Goal: Task Accomplishment & Management: Manage account settings

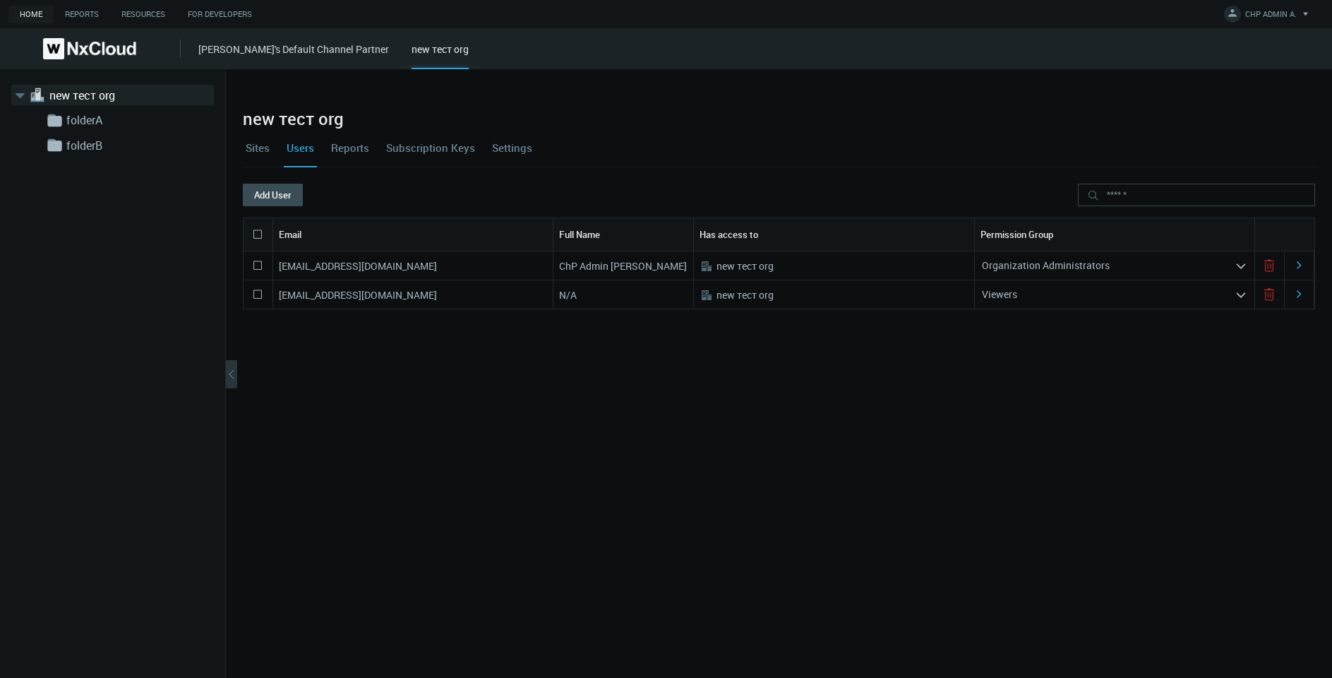
click at [261, 47] on link "[PERSON_NAME]'s Default Channel Partner" at bounding box center [293, 48] width 191 height 13
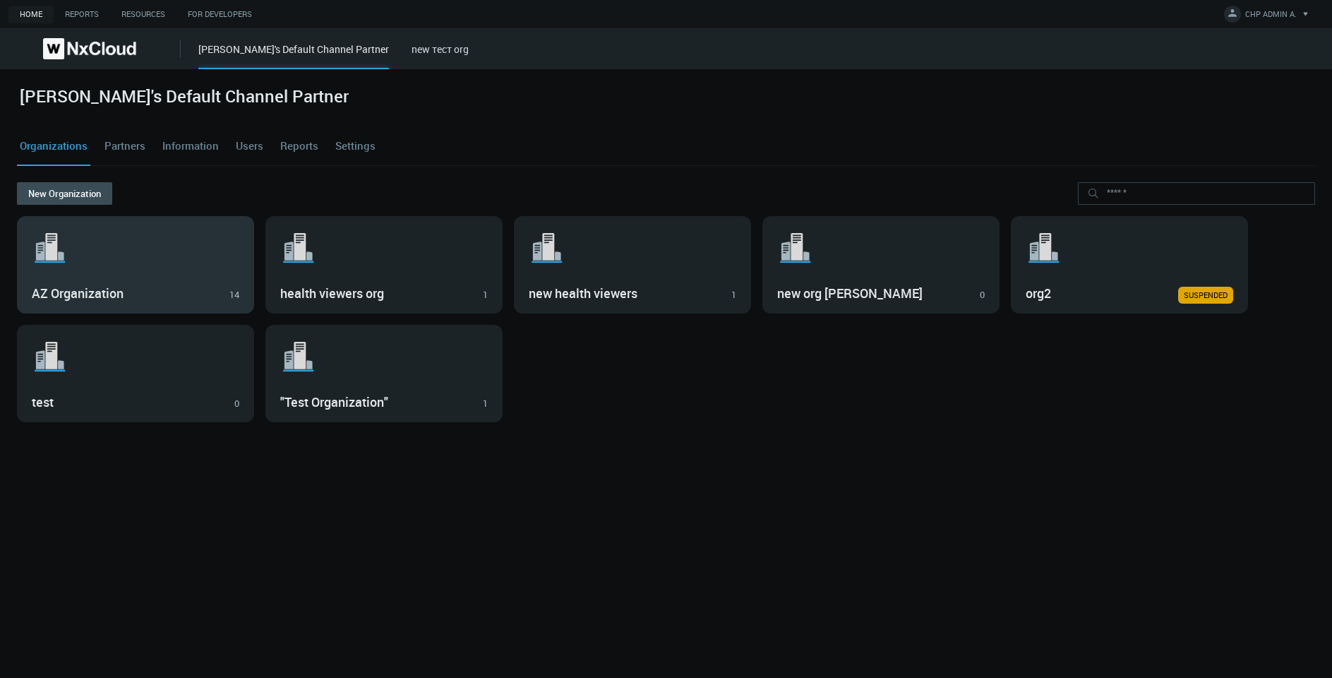
click at [50, 239] on icon at bounding box center [51, 247] width 12 height 28
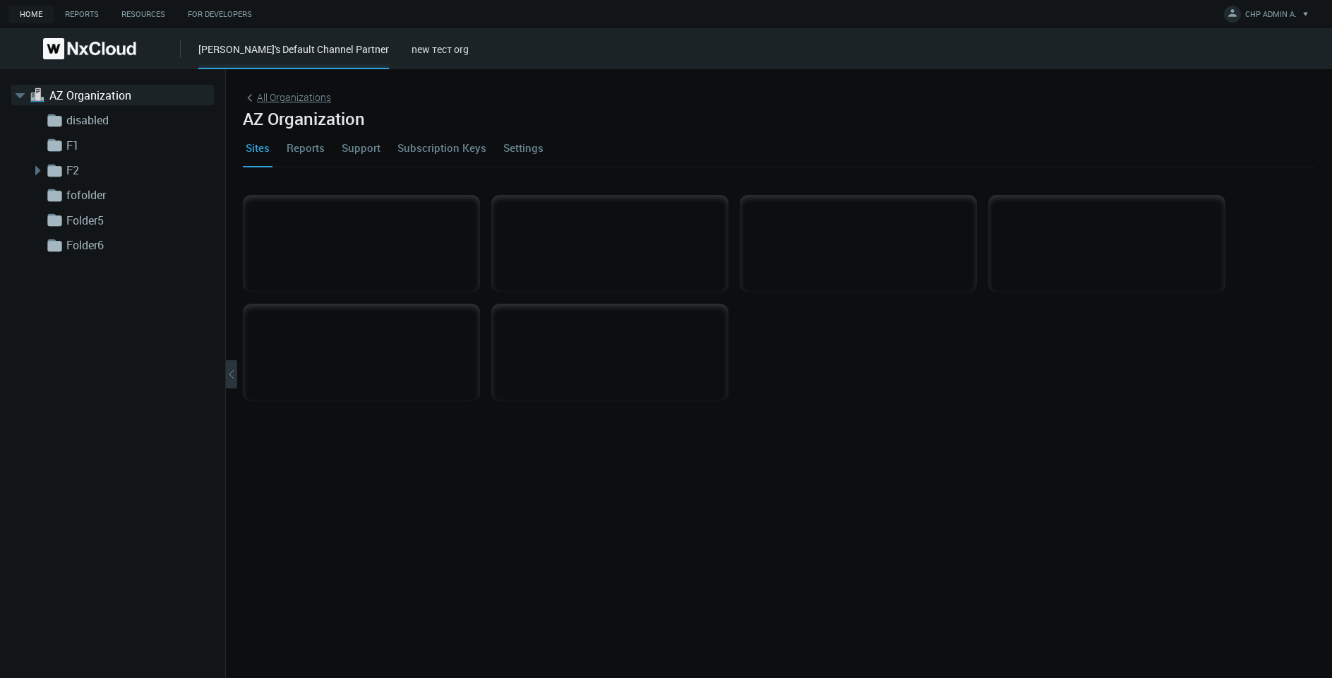
click at [316, 98] on span "All Organizations" at bounding box center [294, 97] width 74 height 15
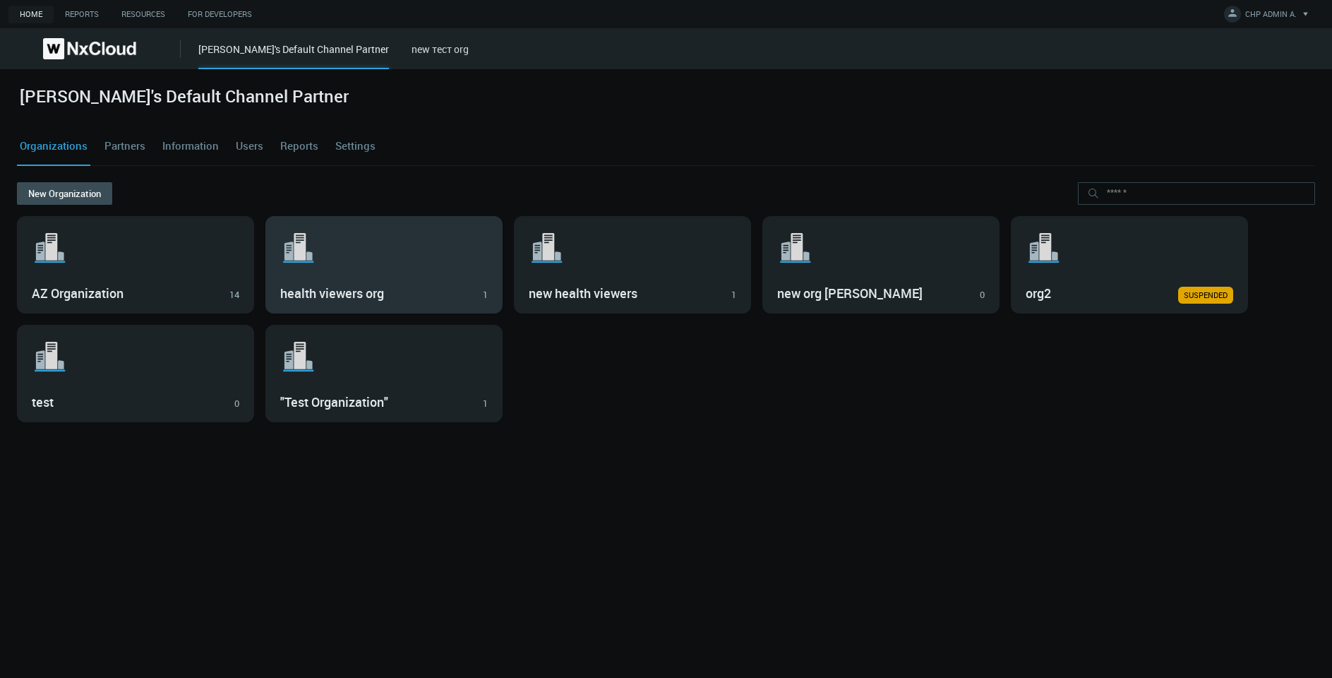
drag, startPoint x: 337, startPoint y: 227, endPoint x: 339, endPoint y: 236, distance: 9.4
click at [339, 236] on div ".st1{fill:var(--svg-placeholder-elm2-color);} .st2{fill:var(--brand-core);} .st…" at bounding box center [384, 265] width 236 height 96
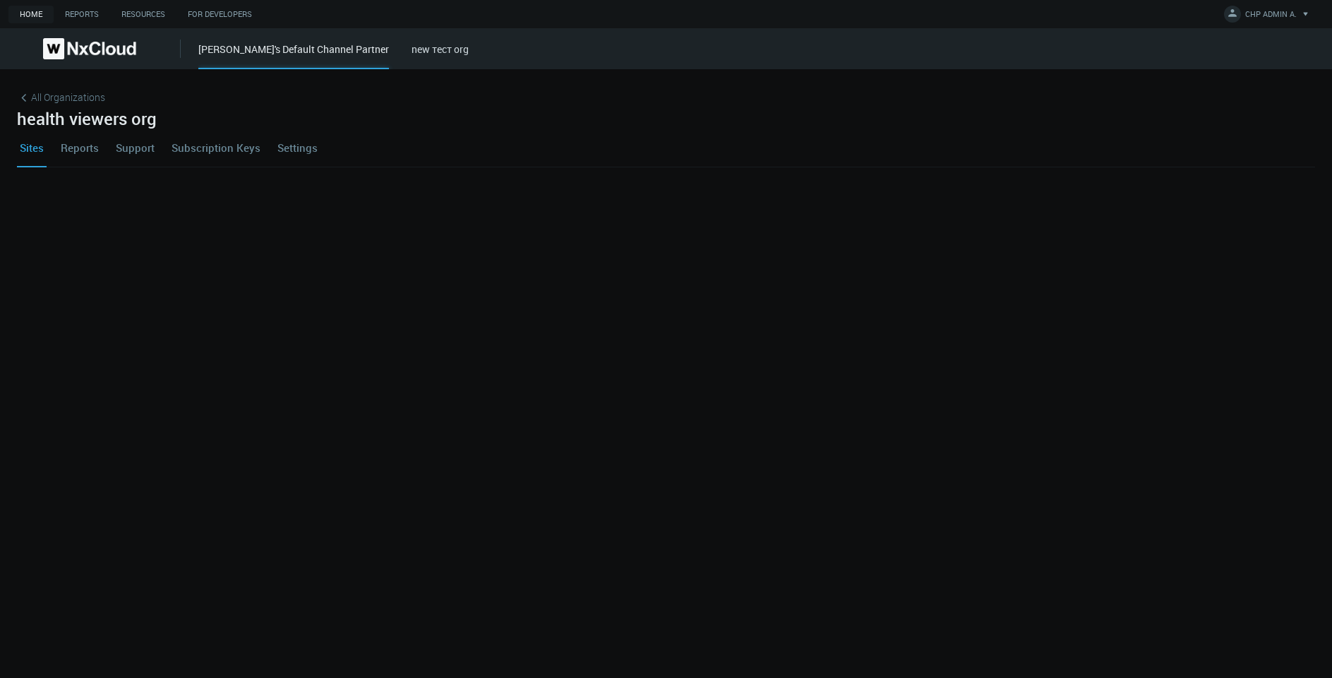
click at [244, 37] on div "[PERSON_NAME]'s Default Channel Partner new тест org" at bounding box center [765, 48] width 1134 height 41
click at [56, 93] on span "All Organizations" at bounding box center [68, 97] width 74 height 15
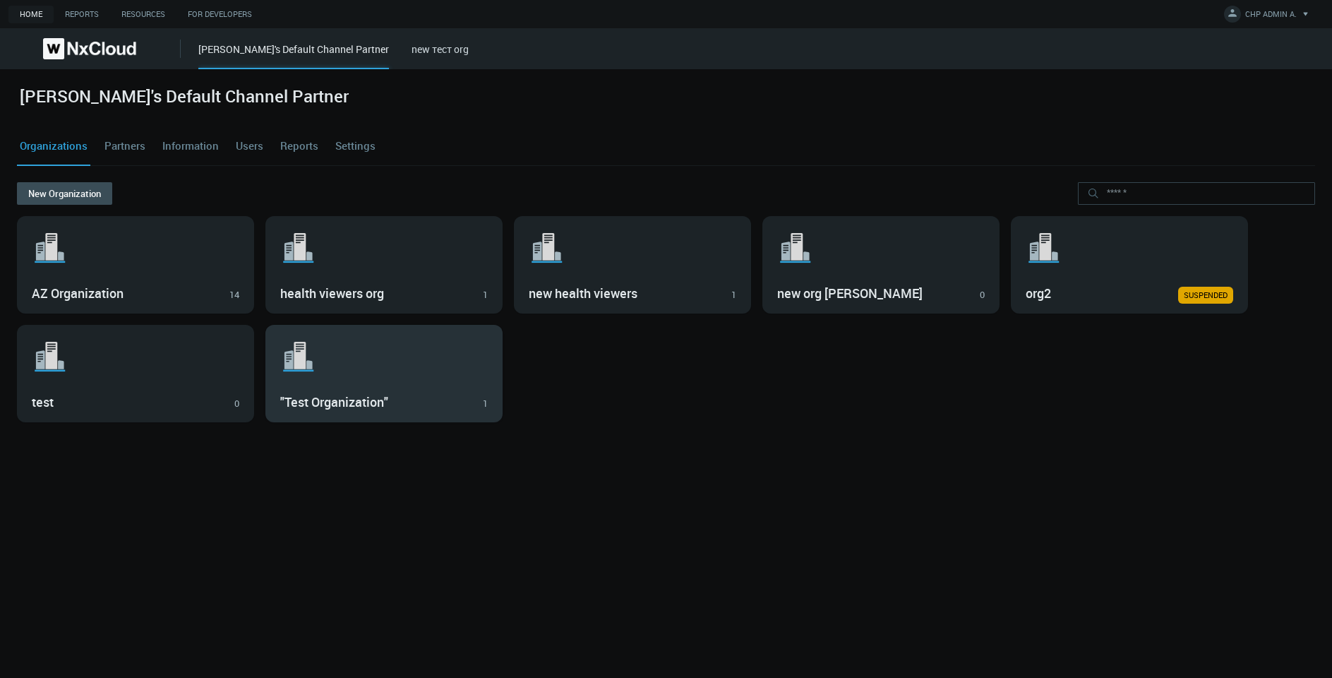
click at [322, 408] on h3 ""Test Organization"" at bounding box center [373, 403] width 187 height 16
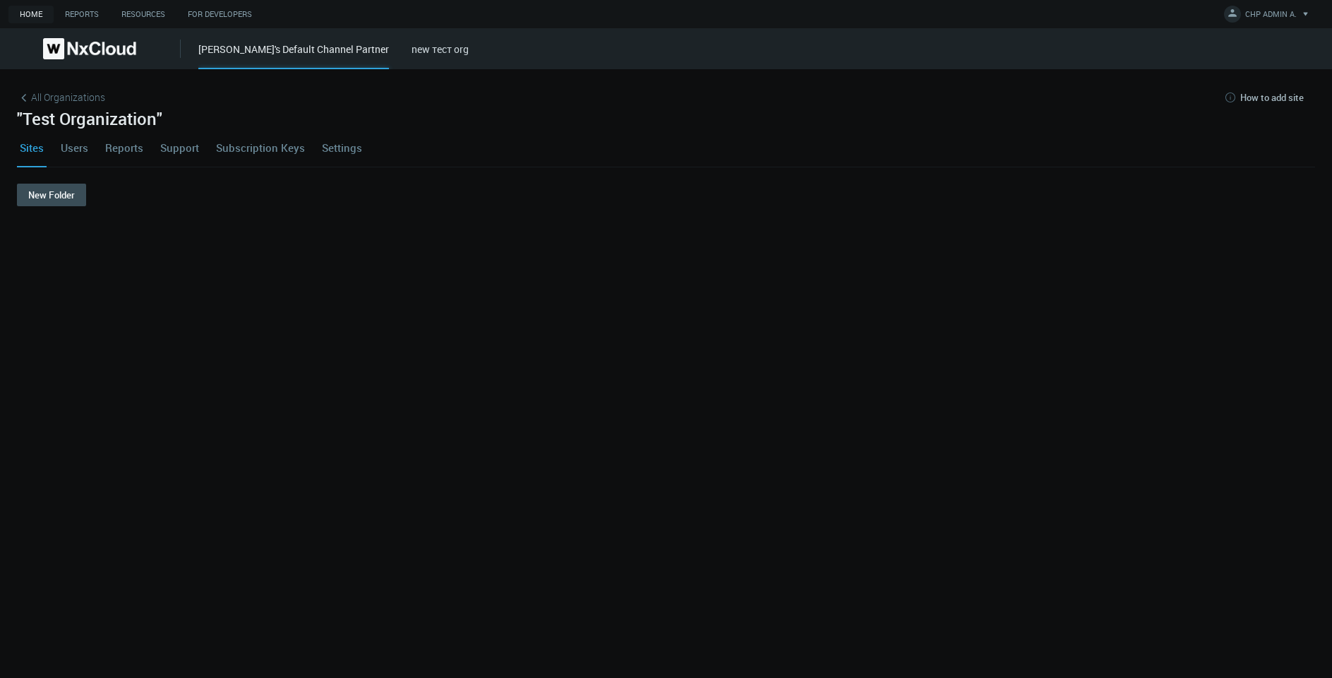
click at [28, 388] on nx-org-cards-container "New Folder" at bounding box center [666, 422] width 1298 height 477
click at [71, 91] on span "All Organizations" at bounding box center [68, 97] width 74 height 15
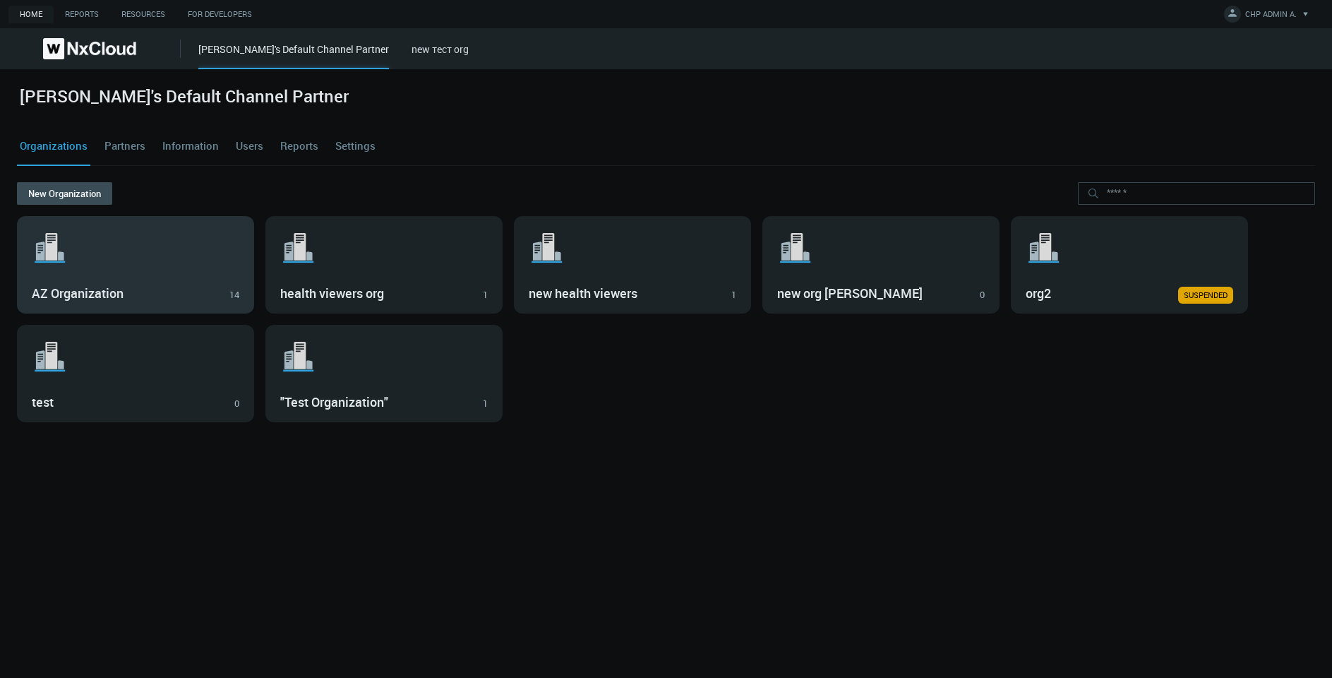
click at [161, 277] on div ".st1{fill:var(--svg-placeholder-elm2-color);} .st2{fill:var(--brand-core);} .st…" at bounding box center [136, 265] width 236 height 96
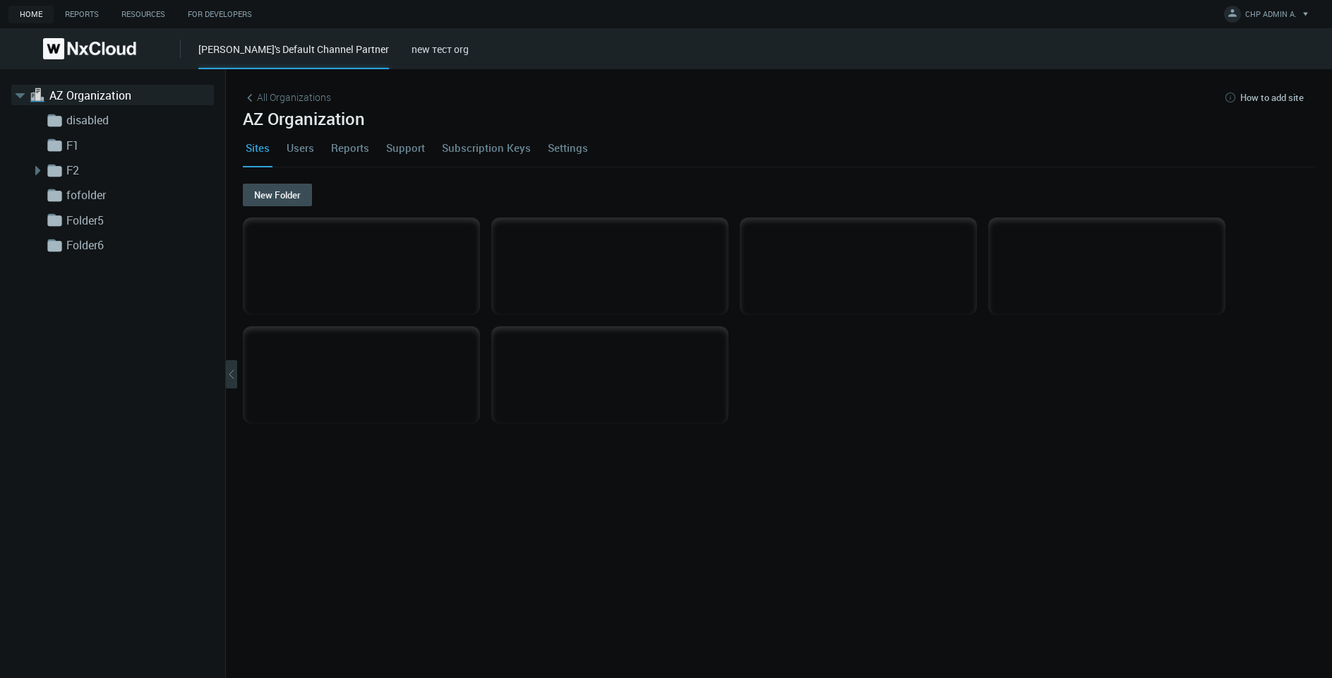
click at [306, 136] on link "Users" at bounding box center [300, 148] width 33 height 38
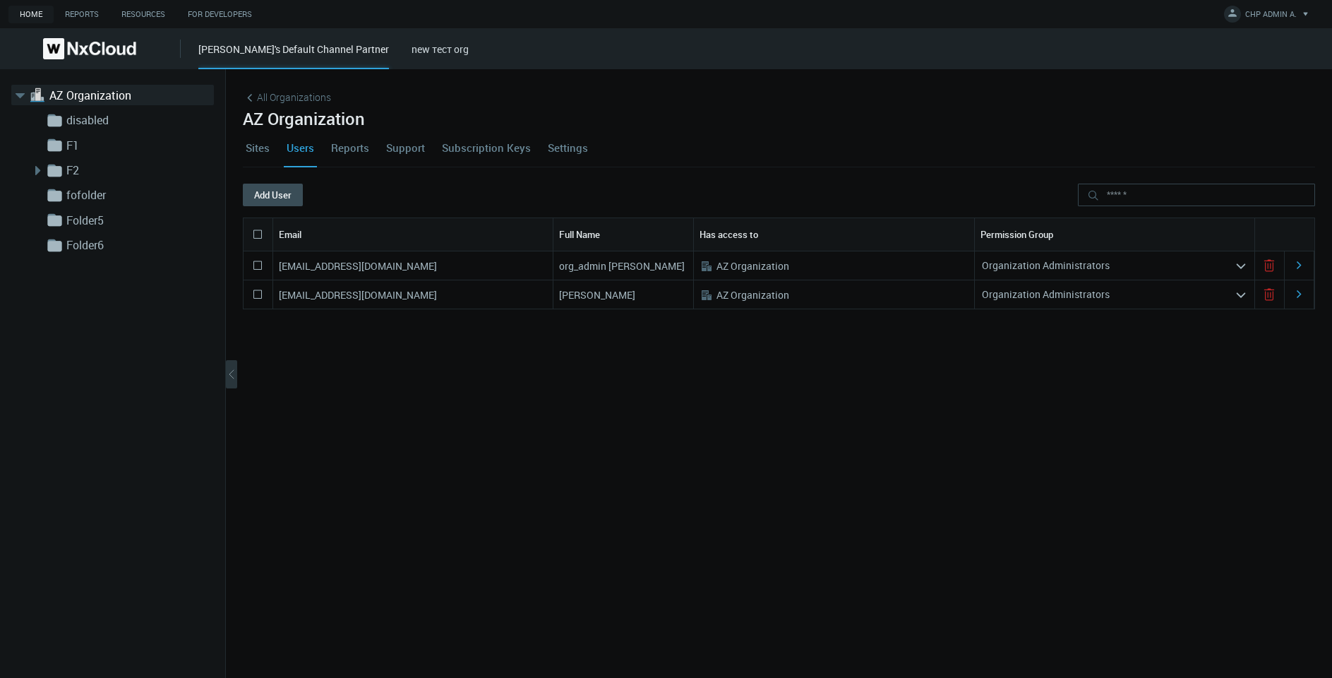
click at [392, 296] on nx-search-highlight "[EMAIL_ADDRESS][DOMAIN_NAME]" at bounding box center [358, 294] width 158 height 13
click at [371, 269] on nx-search-highlight "[EMAIL_ADDRESS][DOMAIN_NAME]" at bounding box center [358, 265] width 158 height 13
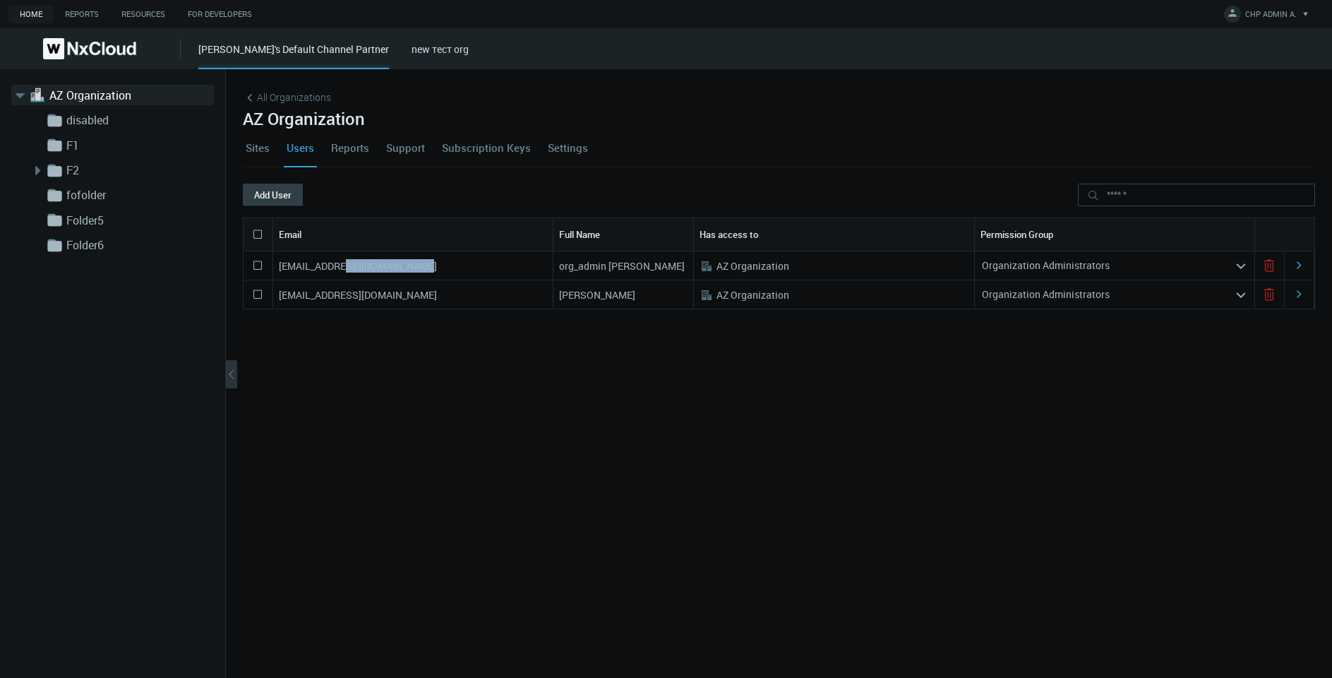
click at [285, 197] on button "Add User" at bounding box center [273, 195] width 60 height 23
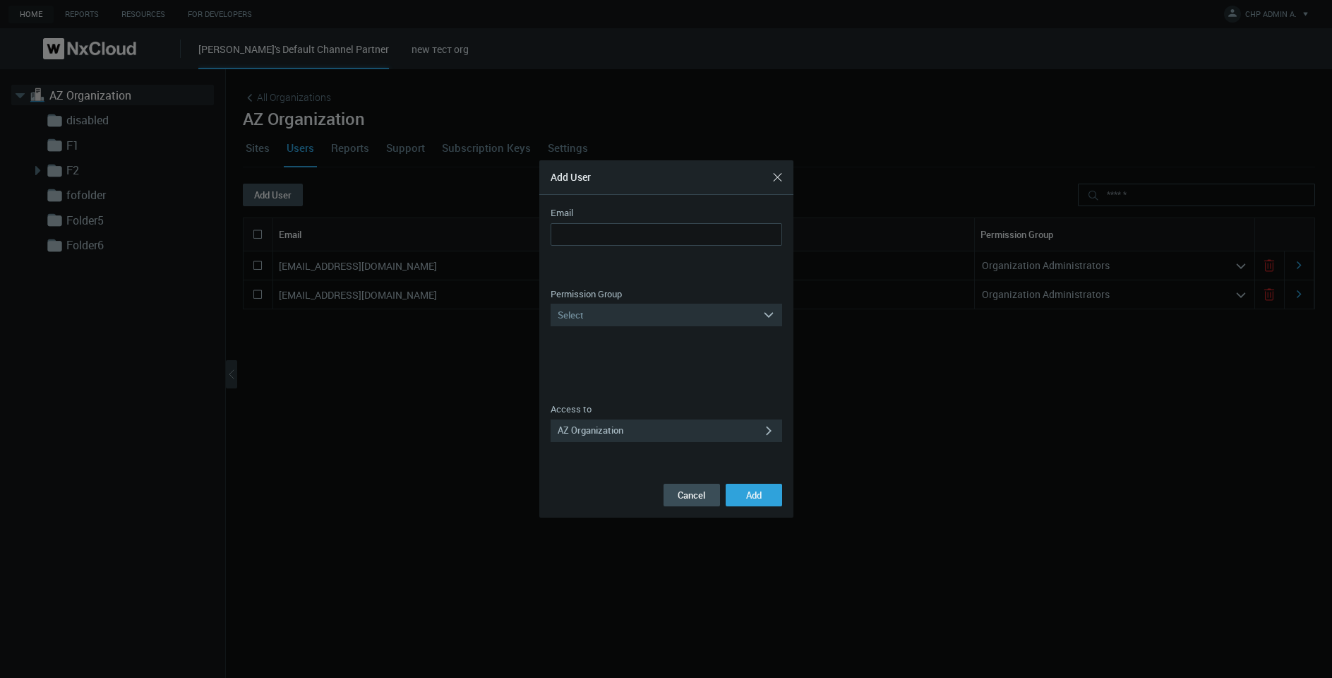
click at [616, 222] on nx-form-field "Email Email is invalid Email is required You cannot add yourself User has alrea…" at bounding box center [667, 241] width 232 height 70
click at [620, 232] on input "Email" at bounding box center [667, 234] width 232 height 23
type input "**********"
click at [640, 316] on div "Select" at bounding box center [657, 315] width 212 height 23
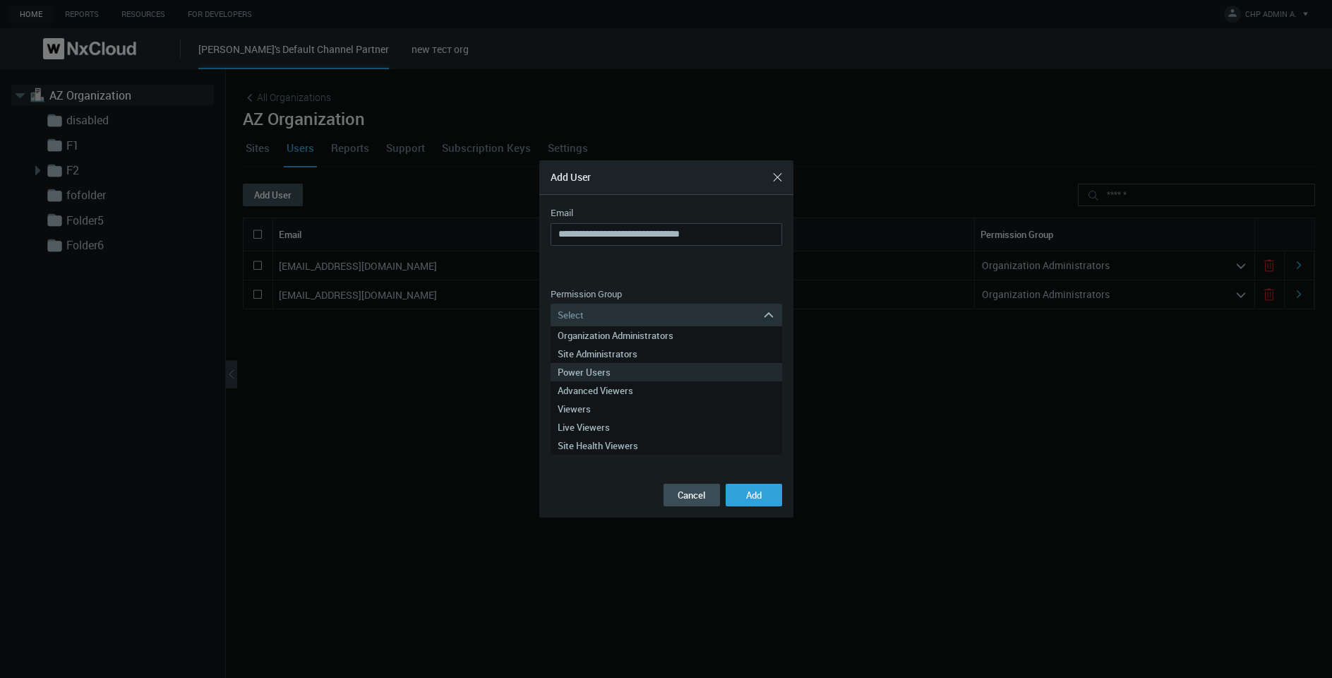
click at [635, 381] on div "Power Users" at bounding box center [666, 372] width 217 height 18
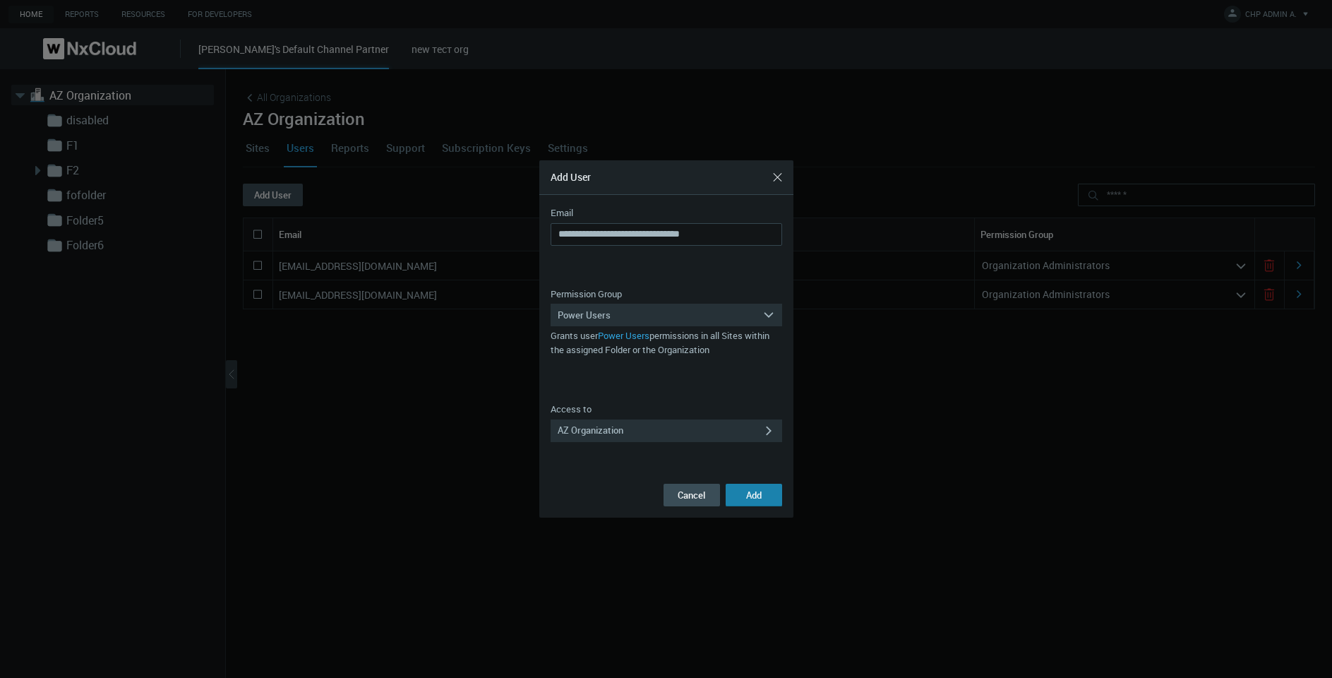
click at [746, 496] on span "Add" at bounding box center [754, 495] width 16 height 13
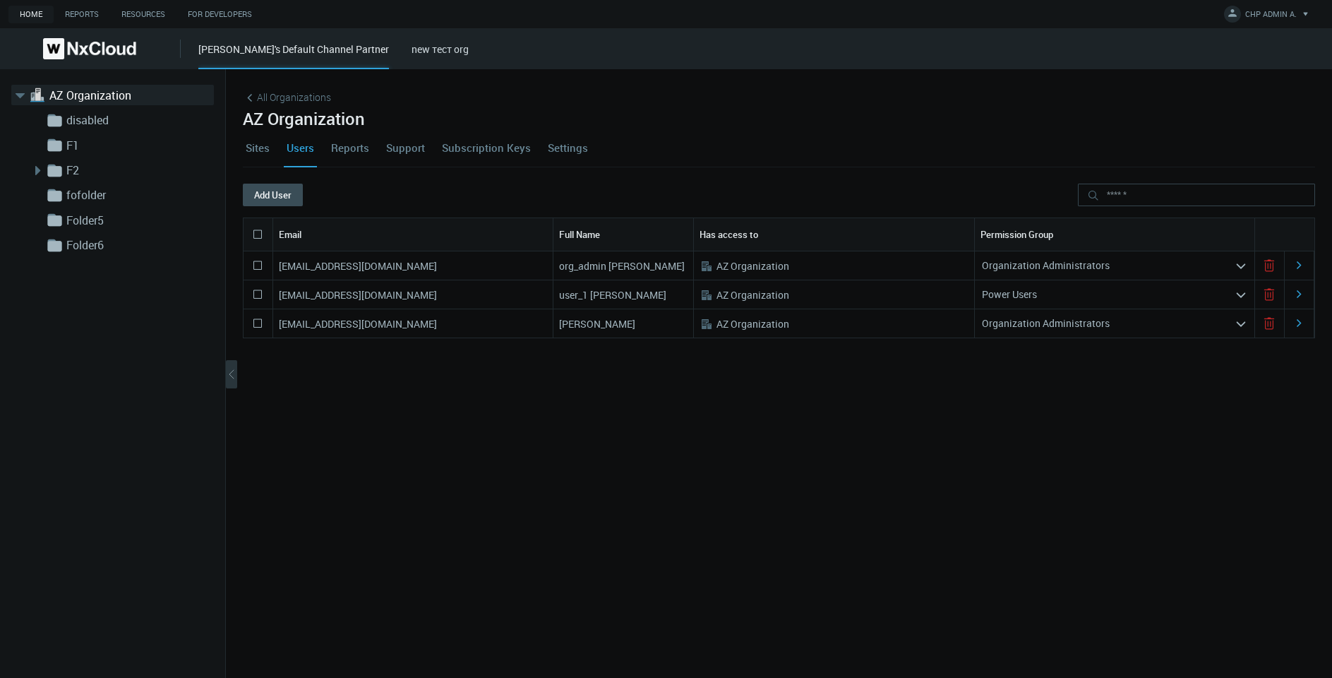
click at [426, 308] on div "[EMAIL_ADDRESS][DOMAIN_NAME]" at bounding box center [413, 294] width 280 height 28
click at [426, 297] on nx-search-highlight "[EMAIL_ADDRESS][DOMAIN_NAME]" at bounding box center [358, 294] width 158 height 13
copy nx-search-highlight "[EMAIL_ADDRESS][DOMAIN_NAME]"
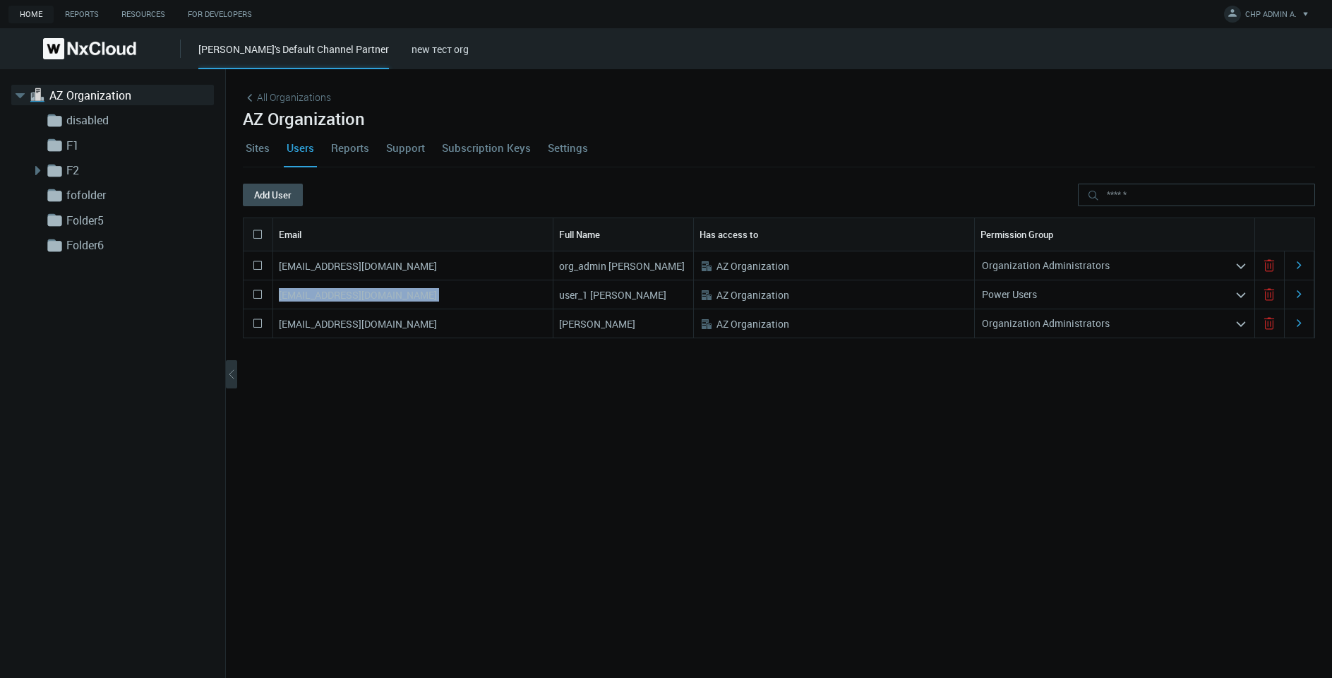
click at [334, 289] on nx-search-highlight "[EMAIL_ADDRESS][DOMAIN_NAME]" at bounding box center [358, 294] width 158 height 13
click at [333, 288] on nx-search-highlight "[EMAIL_ADDRESS][DOMAIN_NAME]" at bounding box center [358, 294] width 158 height 13
click at [259, 294] on icon at bounding box center [257, 294] width 17 height 17
click at [258, 234] on icon at bounding box center [257, 234] width 17 height 17
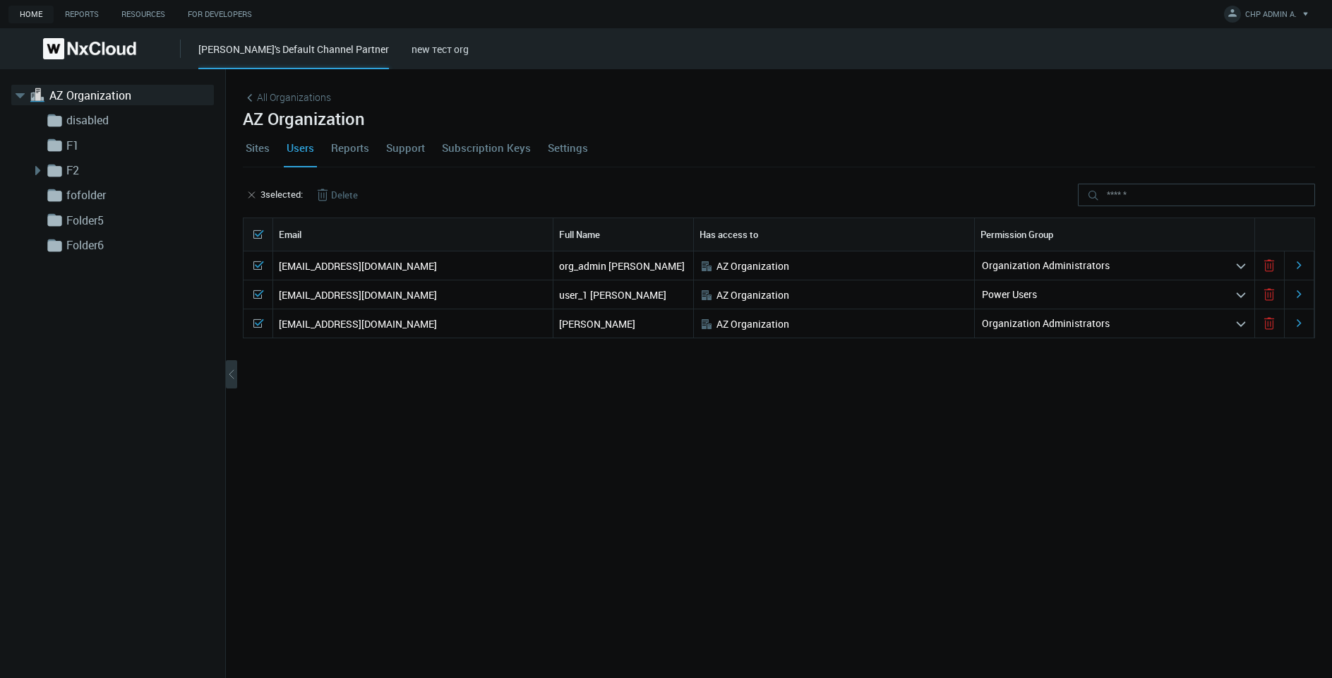
click at [346, 190] on button "Delete" at bounding box center [336, 195] width 66 height 23
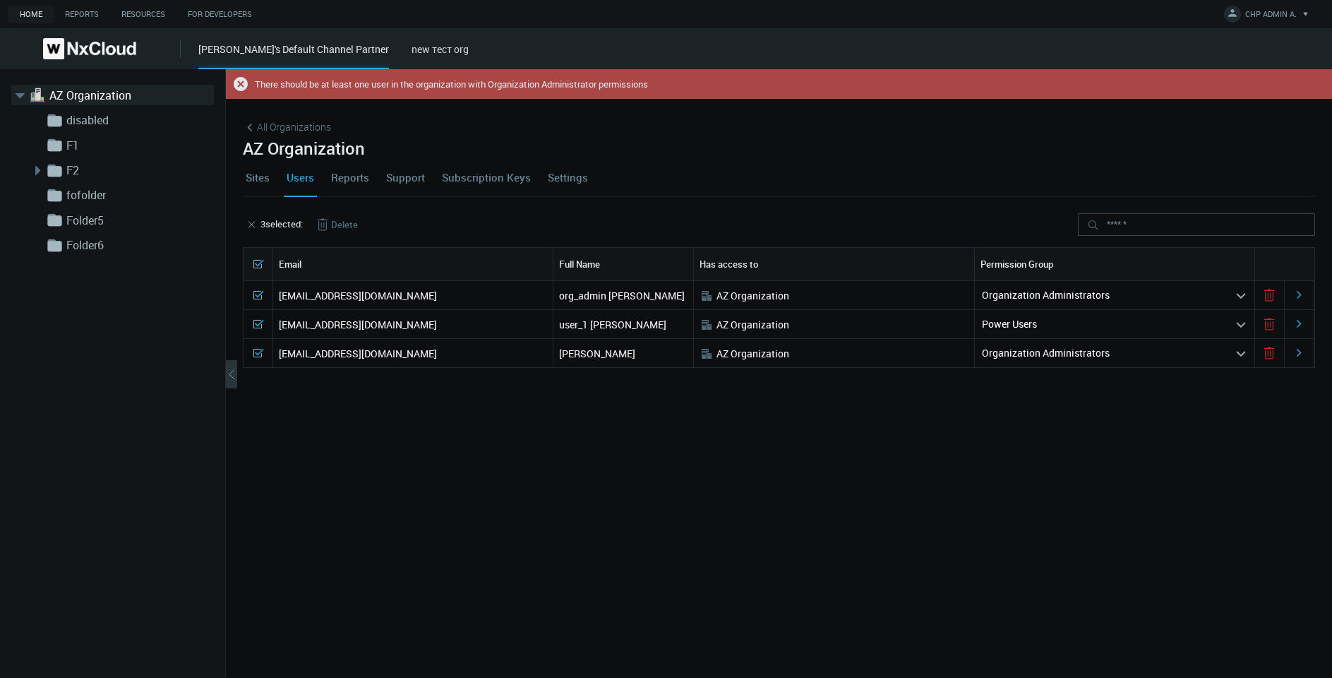
click at [258, 286] on div at bounding box center [259, 295] width 30 height 28
click at [258, 296] on polyline at bounding box center [260, 295] width 8 height 6
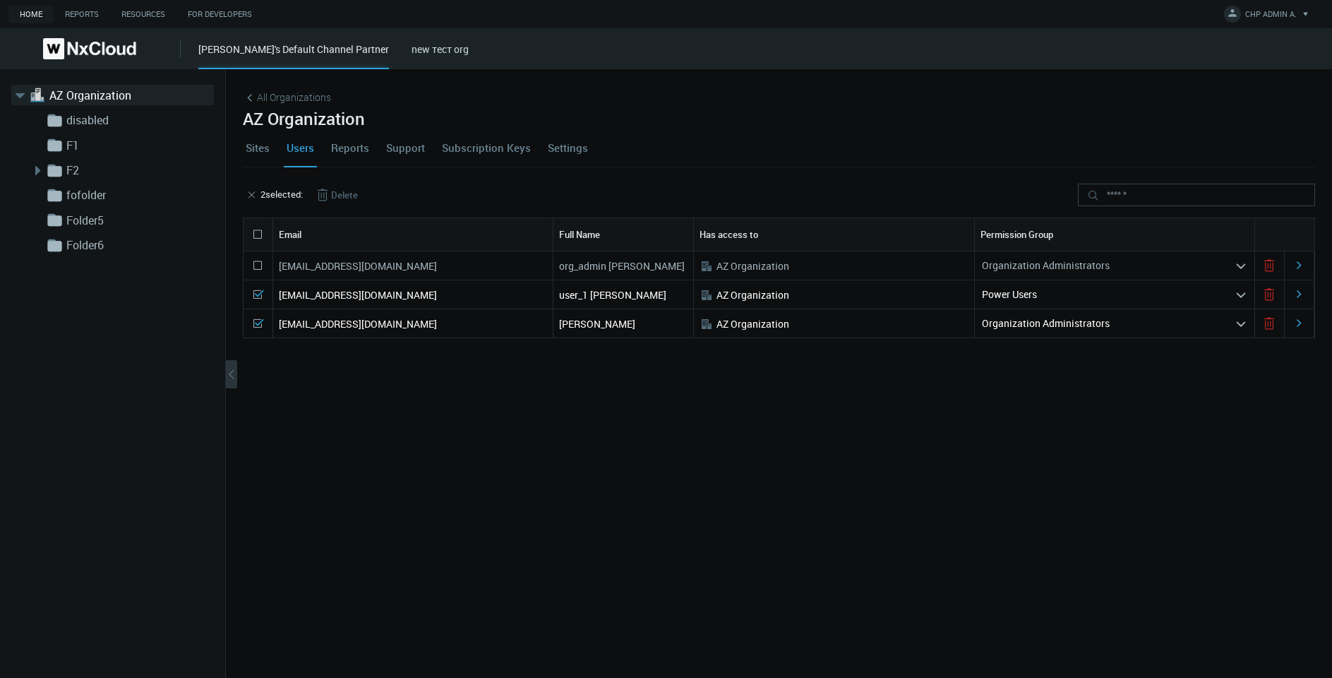
click at [258, 355] on div "[EMAIL_ADDRESS][DOMAIN_NAME] org_admin [PERSON_NAME] .st0{fill:#A3B8C2;fill-rul…" at bounding box center [779, 444] width 1073 height 387
click at [260, 324] on icon at bounding box center [257, 323] width 17 height 17
click at [339, 193] on button "Delete" at bounding box center [336, 195] width 66 height 23
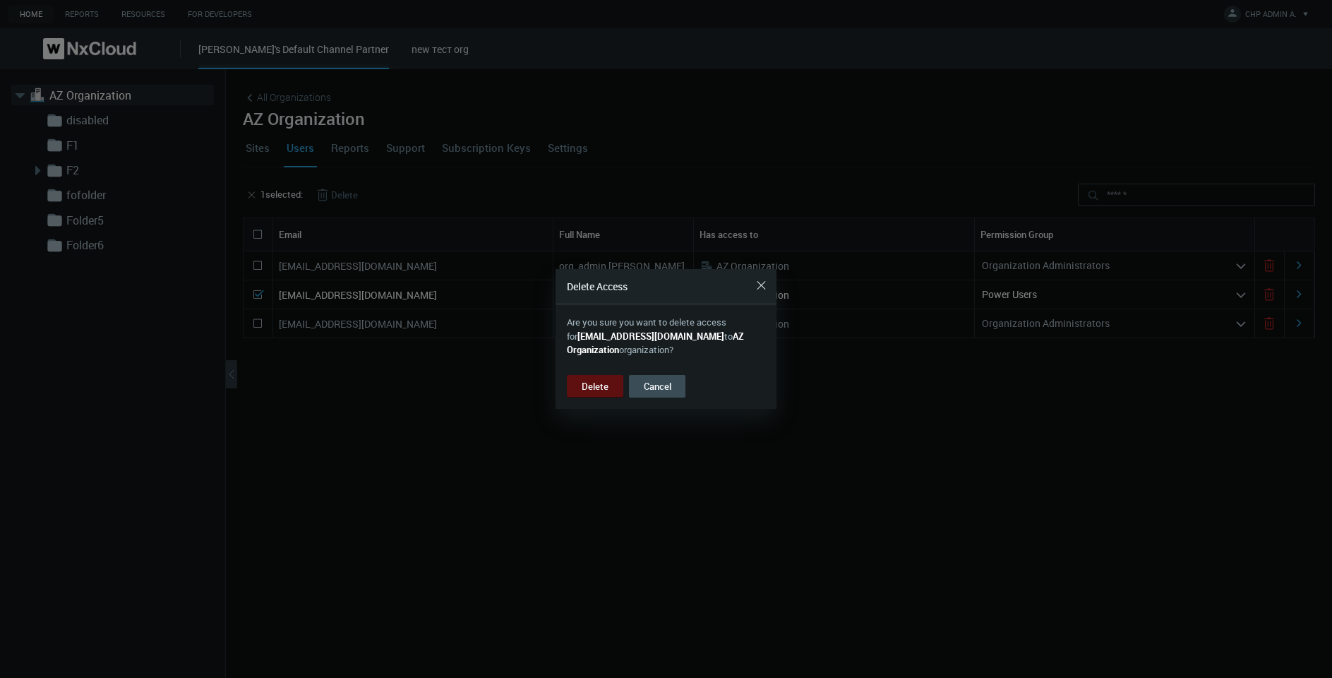
click at [580, 381] on button "Delete" at bounding box center [595, 386] width 56 height 23
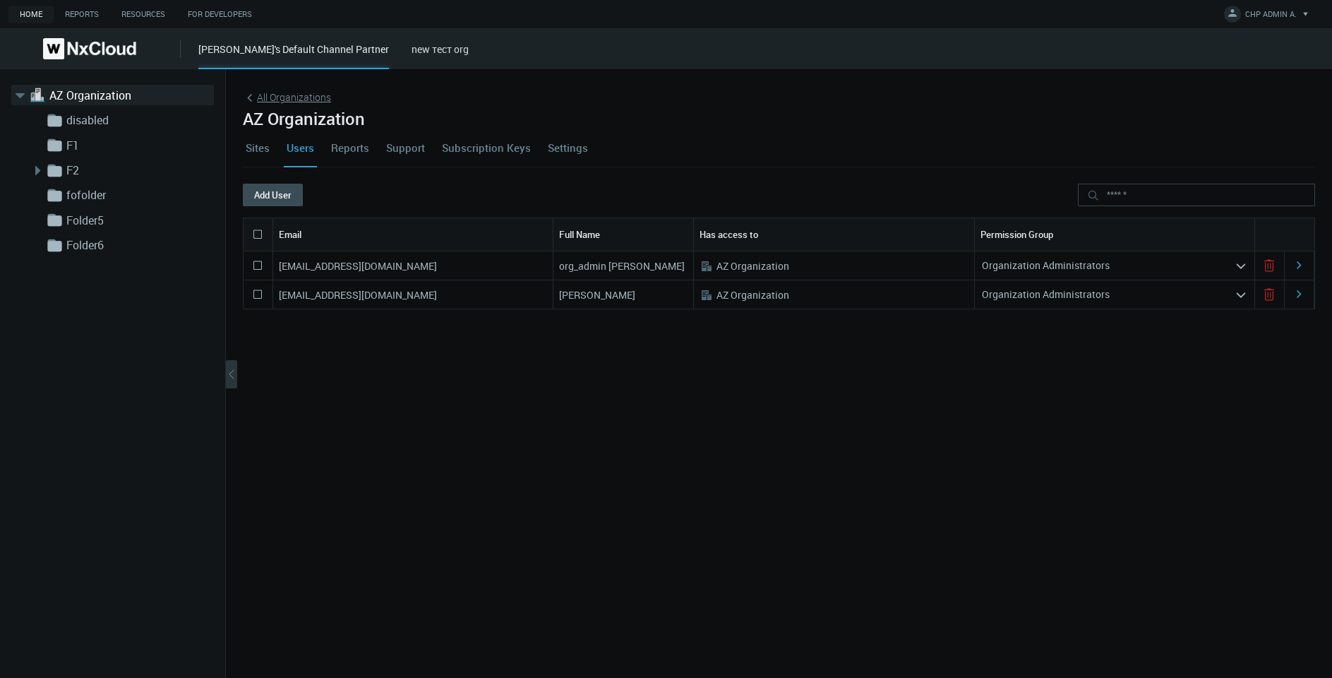
click at [268, 99] on span "All Organizations" at bounding box center [294, 97] width 74 height 15
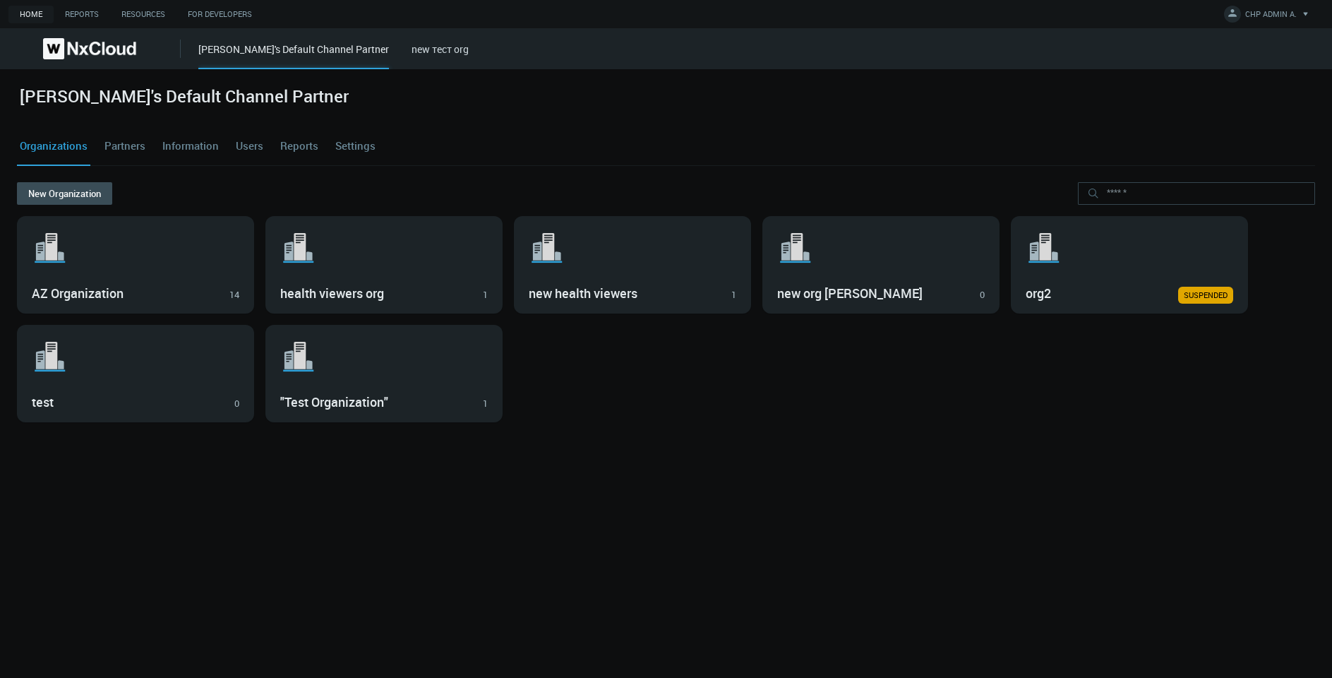
click at [247, 147] on link "Users" at bounding box center [249, 146] width 33 height 38
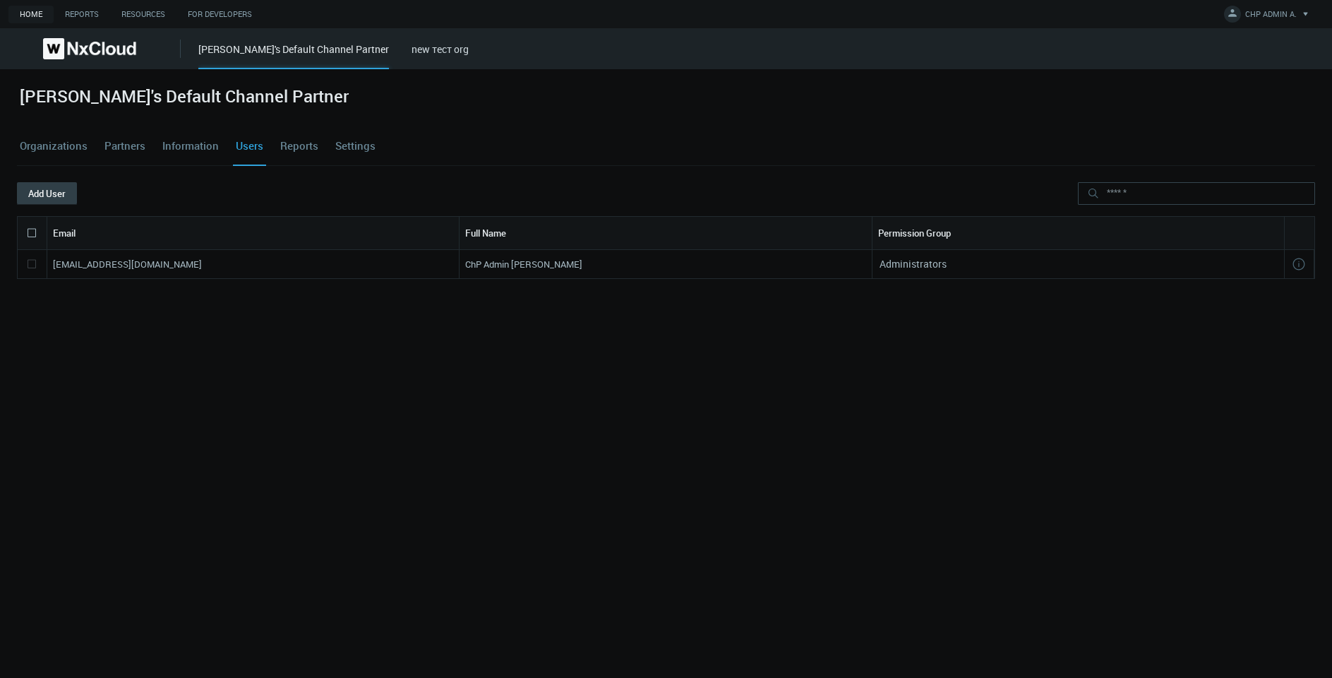
click at [58, 192] on button "Add User" at bounding box center [47, 193] width 60 height 23
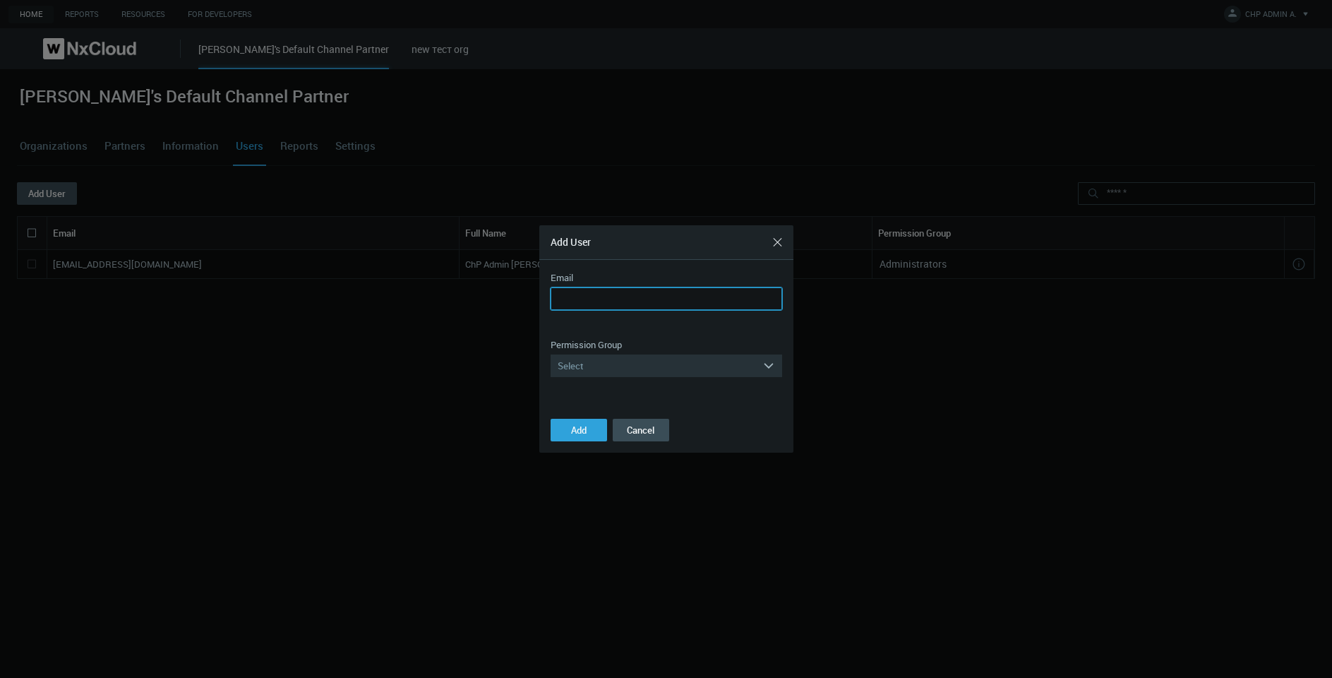
click at [556, 298] on input "Email" at bounding box center [667, 298] width 232 height 23
paste input "**********"
click at [614, 349] on label "Permission Group" at bounding box center [586, 345] width 71 height 14
click at [615, 357] on div "Select" at bounding box center [657, 365] width 212 height 23
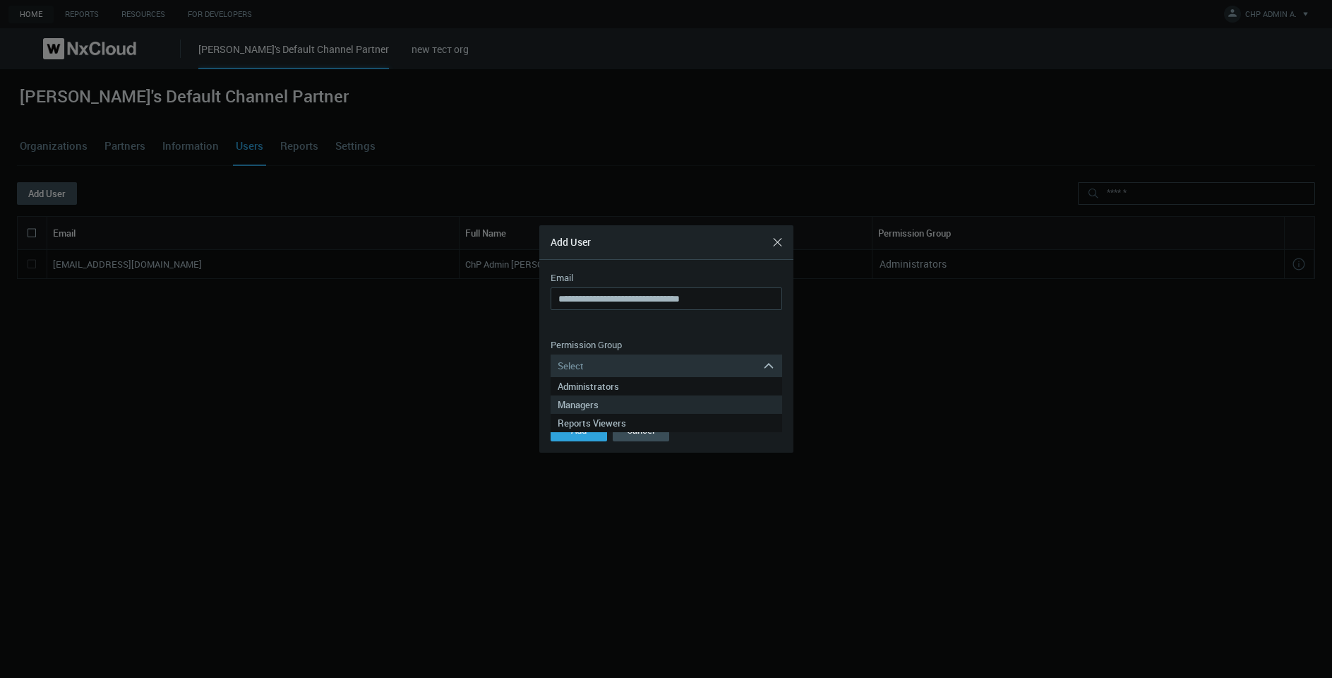
click at [631, 399] on div "Managers" at bounding box center [666, 404] width 217 height 18
click at [583, 424] on span "Add" at bounding box center [579, 430] width 16 height 13
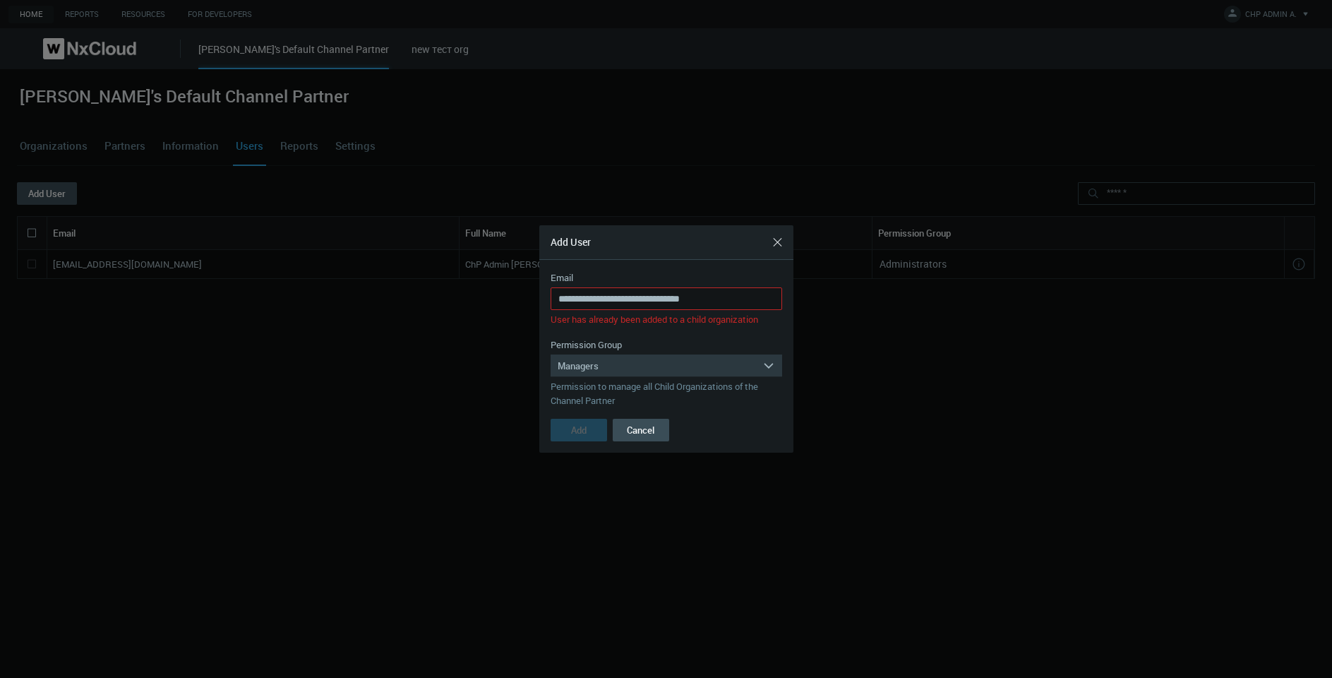
click at [628, 362] on div "Managers" at bounding box center [657, 365] width 212 height 23
click at [625, 385] on div "Administrators" at bounding box center [666, 386] width 217 height 18
click at [578, 439] on button "Add" at bounding box center [579, 430] width 56 height 23
click at [643, 302] on input "**********" at bounding box center [667, 298] width 232 height 23
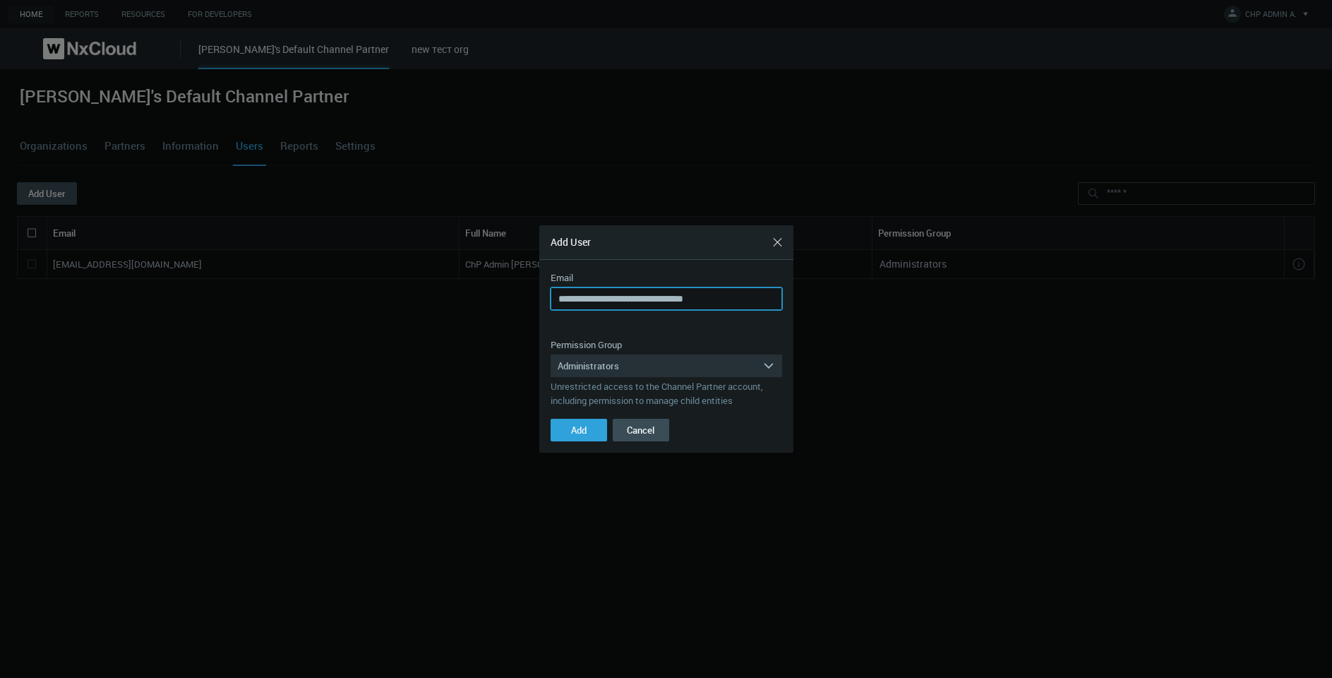
drag, startPoint x: 583, startPoint y: 294, endPoint x: 376, endPoint y: 294, distance: 207.6
click at [391, 294] on div "**********" at bounding box center [666, 339] width 1332 height 678
type input "**********"
click at [589, 438] on button "Add" at bounding box center [579, 430] width 56 height 23
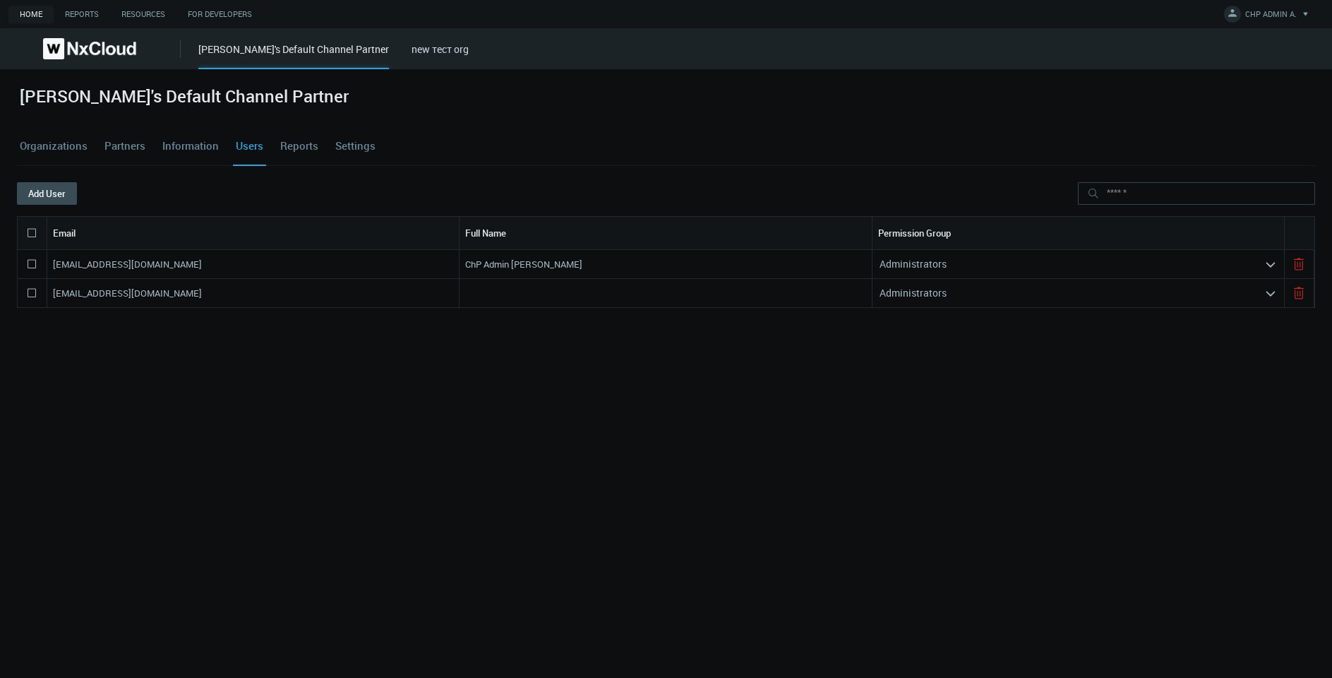
click at [114, 287] on nx-search-highlight "[EMAIL_ADDRESS][DOMAIN_NAME]" at bounding box center [127, 293] width 149 height 13
click at [115, 287] on nx-search-highlight "[EMAIL_ADDRESS][DOMAIN_NAME]" at bounding box center [127, 293] width 149 height 13
click at [117, 292] on nx-search-highlight "[EMAIL_ADDRESS][DOMAIN_NAME]" at bounding box center [127, 293] width 149 height 13
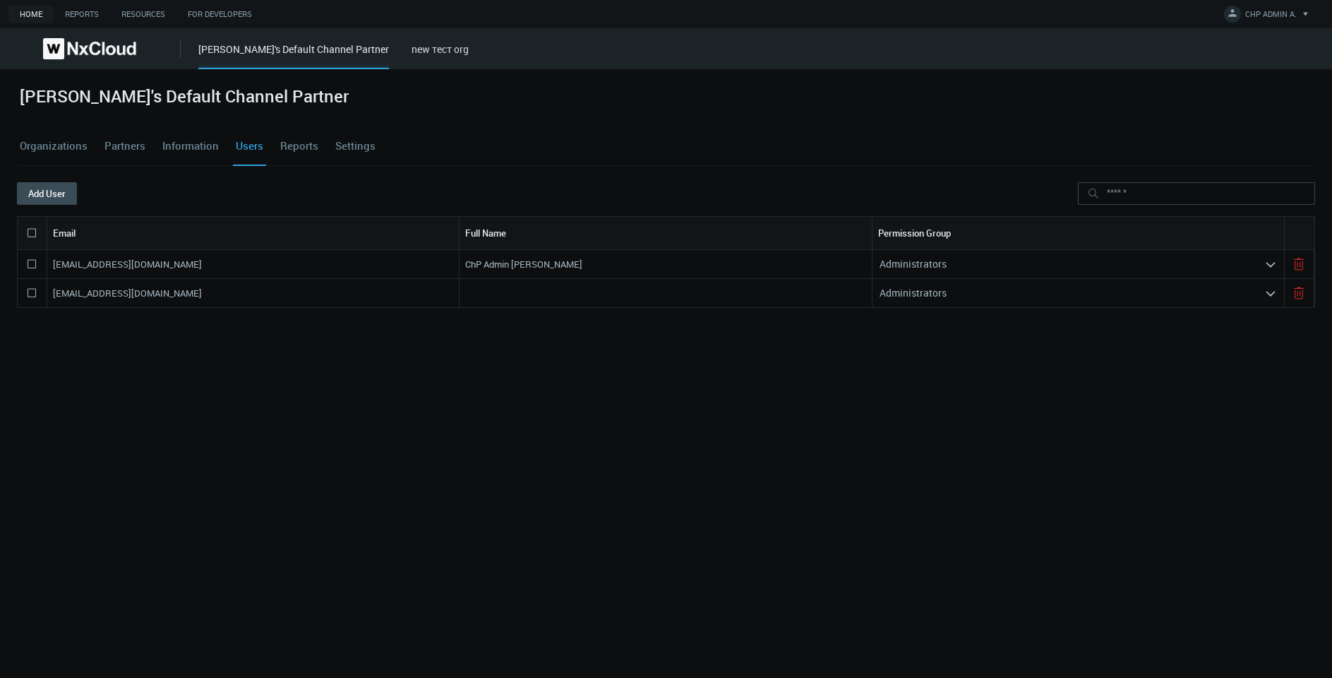
click at [32, 232] on icon at bounding box center [31, 233] width 17 height 17
click at [30, 263] on polyline at bounding box center [34, 263] width 8 height 6
click at [119, 189] on button "Delete" at bounding box center [111, 193] width 68 height 23
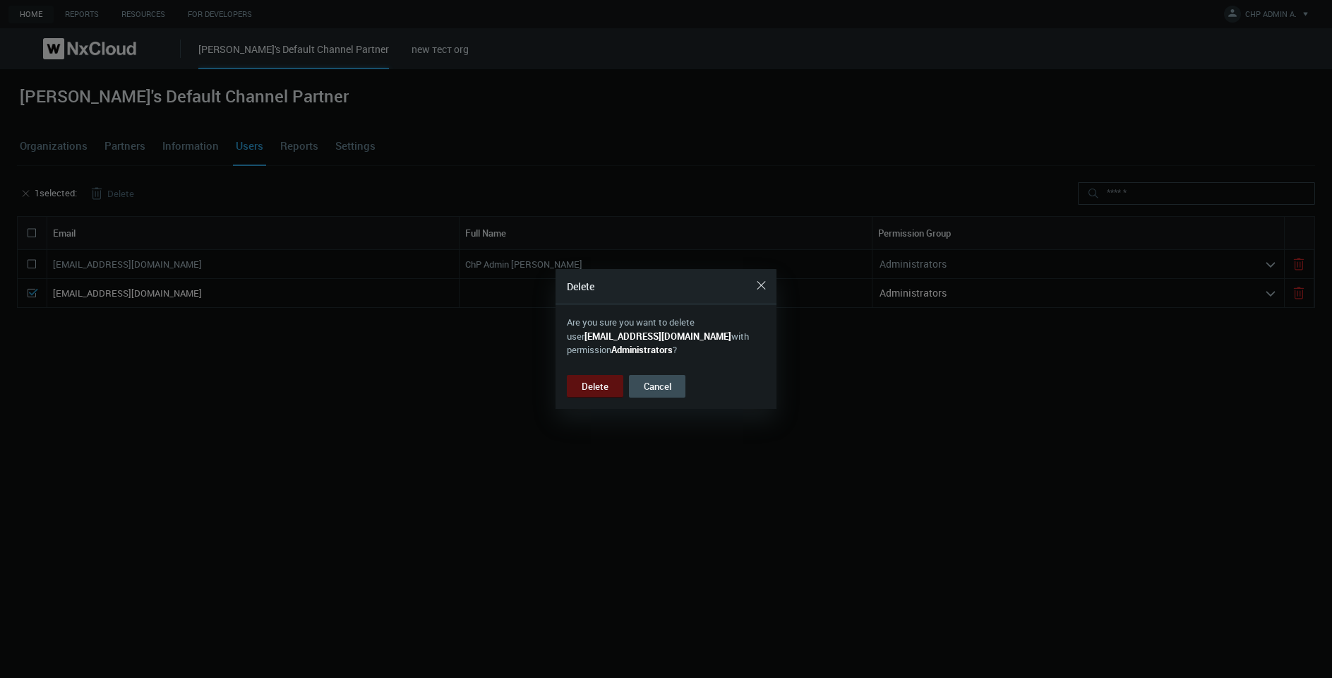
click at [594, 384] on button "Delete" at bounding box center [595, 386] width 56 height 23
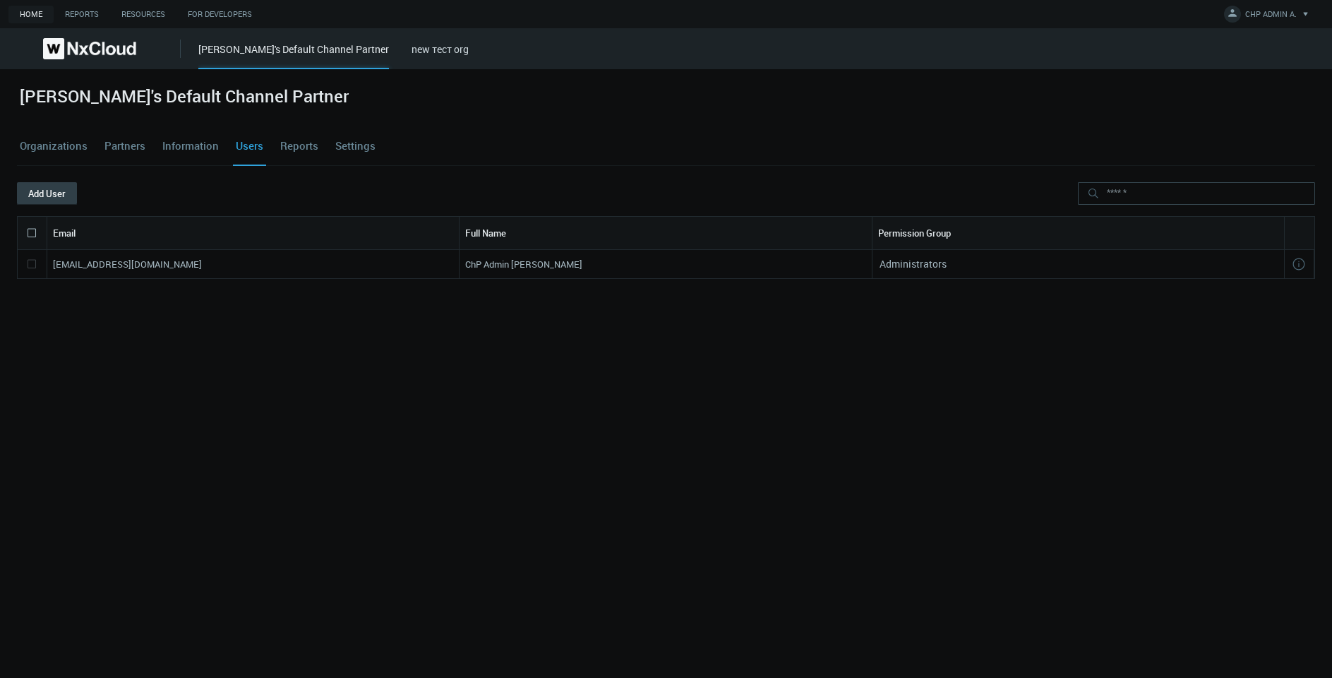
click at [35, 190] on button "Add User" at bounding box center [47, 193] width 60 height 23
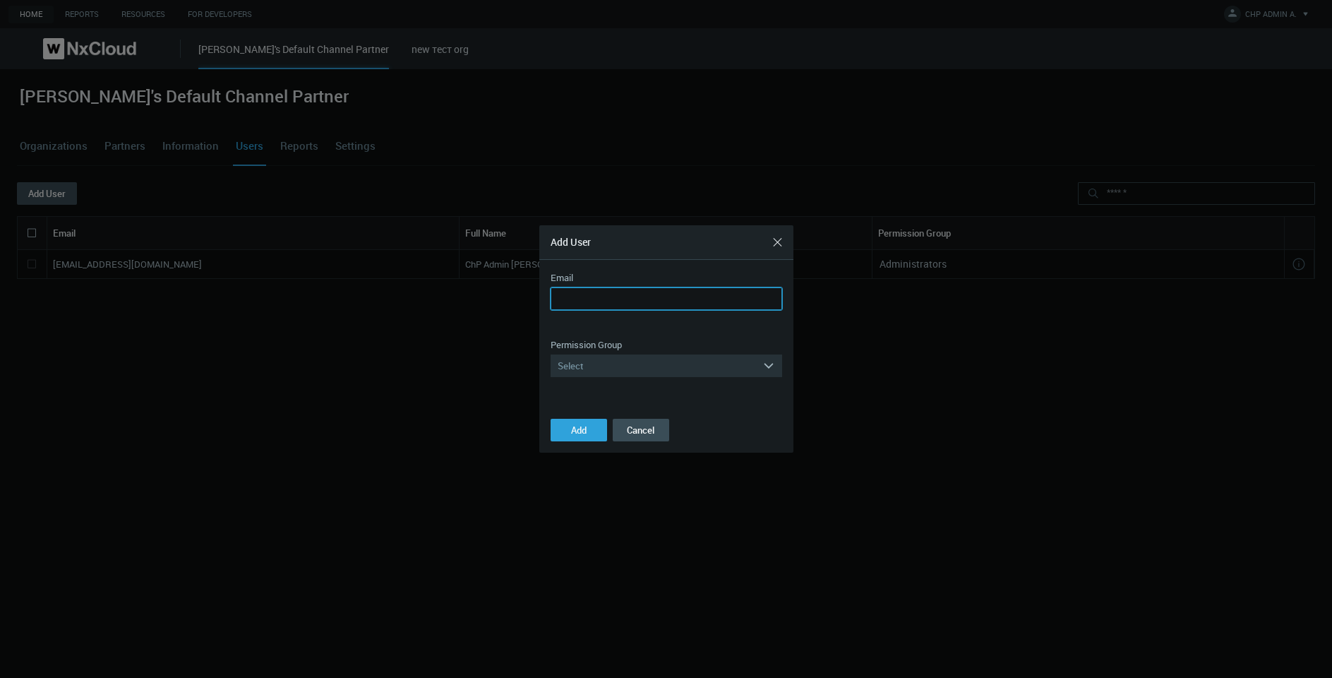
click at [595, 299] on input "Email" at bounding box center [667, 298] width 232 height 23
paste input "**********"
type input "**********"
click at [653, 362] on div "Select" at bounding box center [657, 365] width 212 height 23
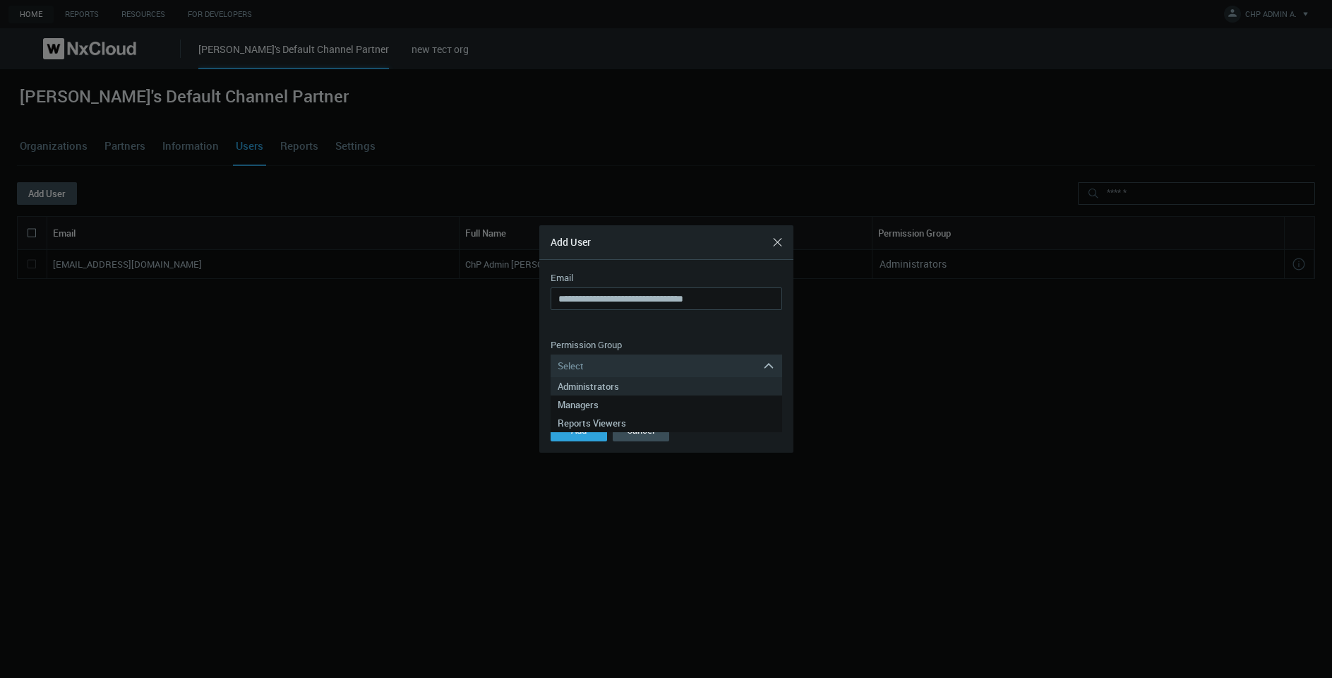
click at [621, 392] on div "Administrators" at bounding box center [666, 386] width 217 height 18
click at [592, 426] on button "Add" at bounding box center [579, 430] width 56 height 23
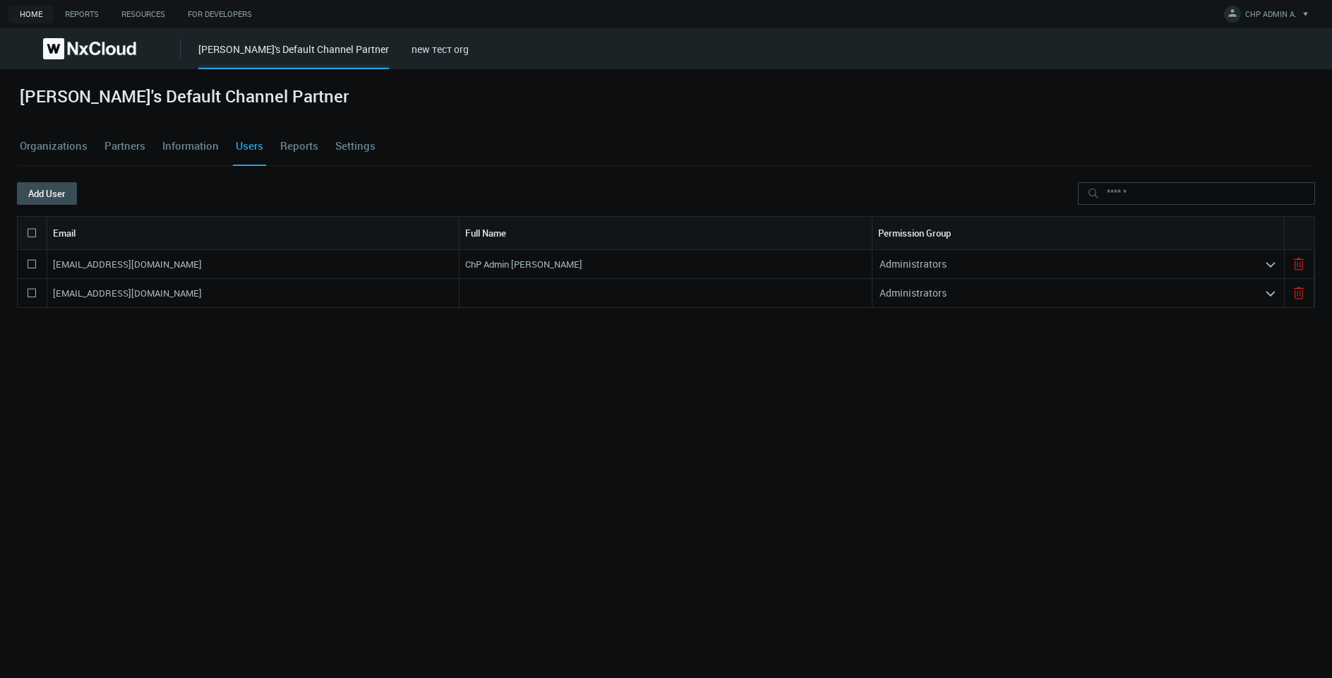
click at [617, 471] on div "[EMAIL_ADDRESS][DOMAIN_NAME] ChP Admin [PERSON_NAME] Administrators arrow_expan…" at bounding box center [666, 427] width 1298 height 354
